Goal: Transaction & Acquisition: Purchase product/service

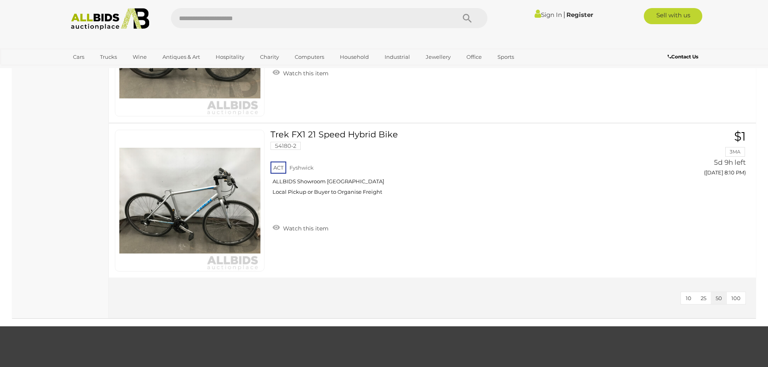
scroll to position [2095, 0]
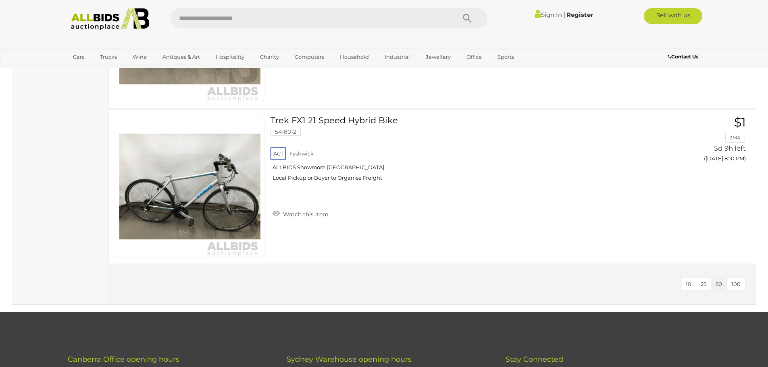
click at [111, 24] on img at bounding box center [109, 19] width 87 height 22
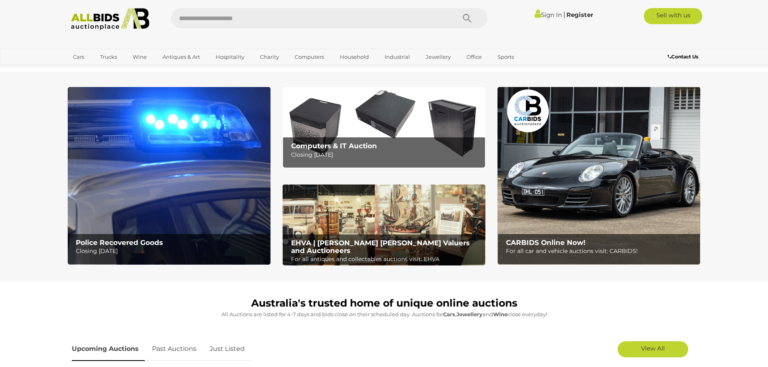
click at [150, 151] on img at bounding box center [169, 176] width 203 height 178
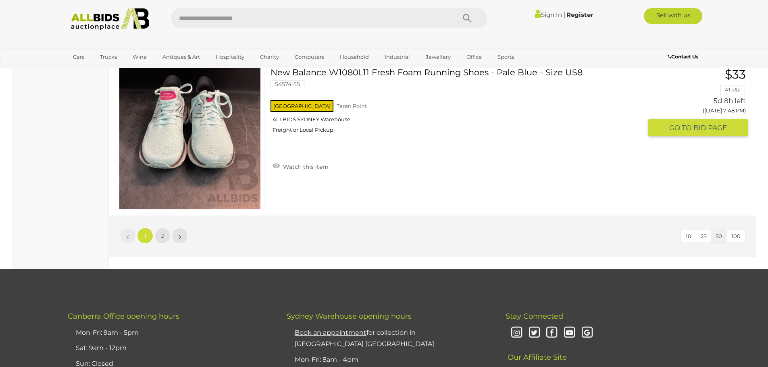
scroll to position [7736, 0]
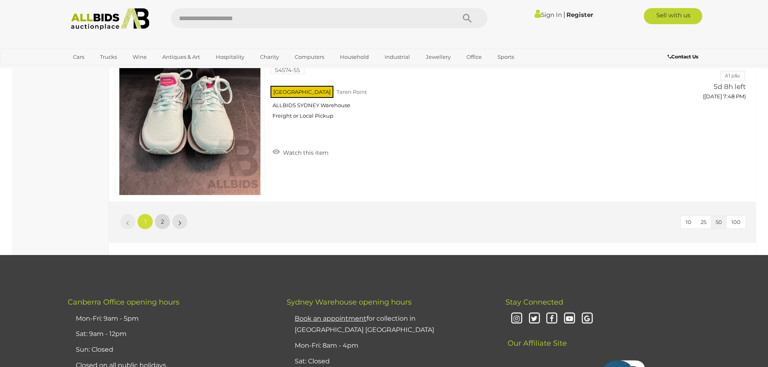
click at [162, 222] on span "2" at bounding box center [162, 221] width 3 height 7
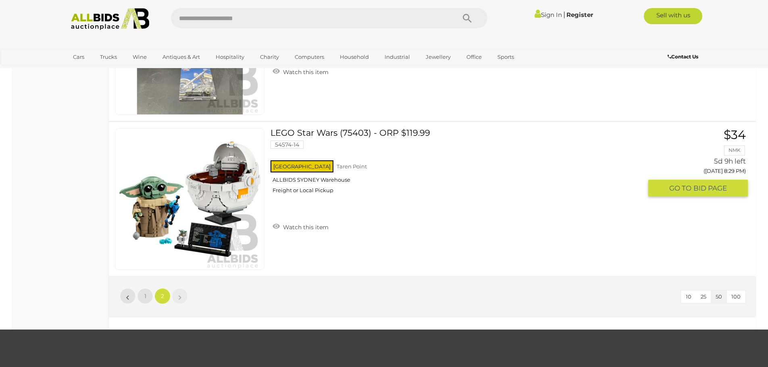
scroll to position [7353, 0]
